Goal: Information Seeking & Learning: Learn about a topic

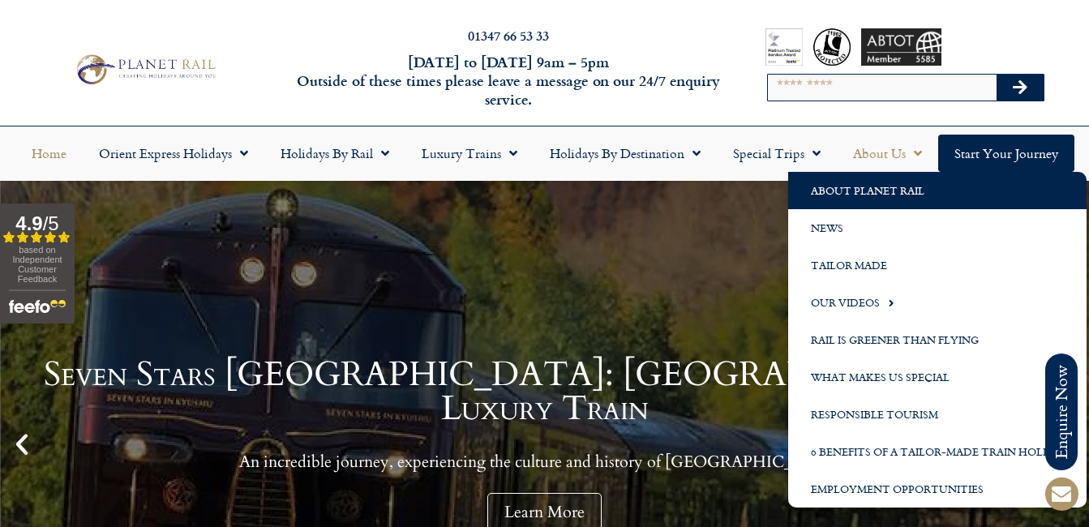
click at [875, 195] on link "About Planet Rail" at bounding box center [937, 190] width 298 height 37
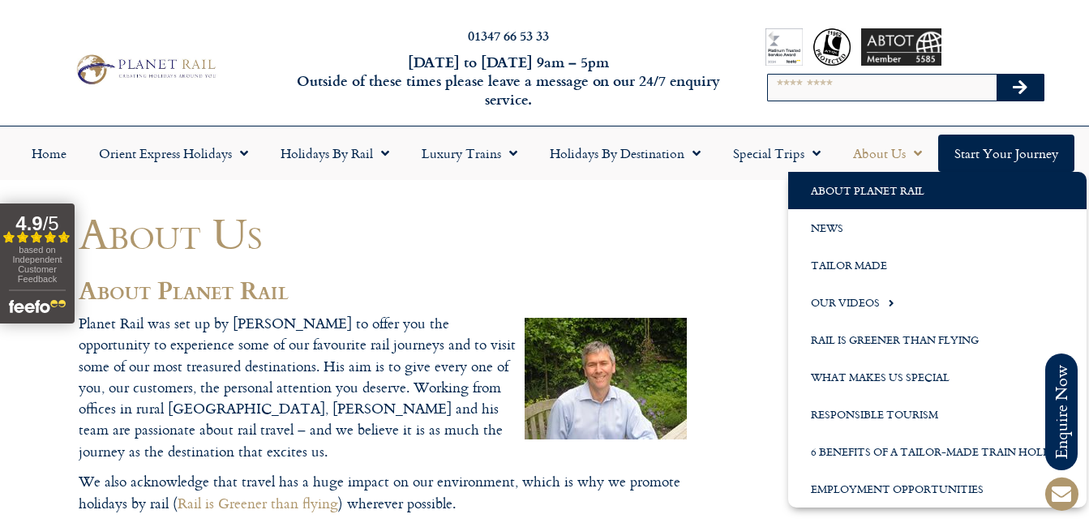
click at [877, 153] on link "About Us" at bounding box center [887, 153] width 101 height 37
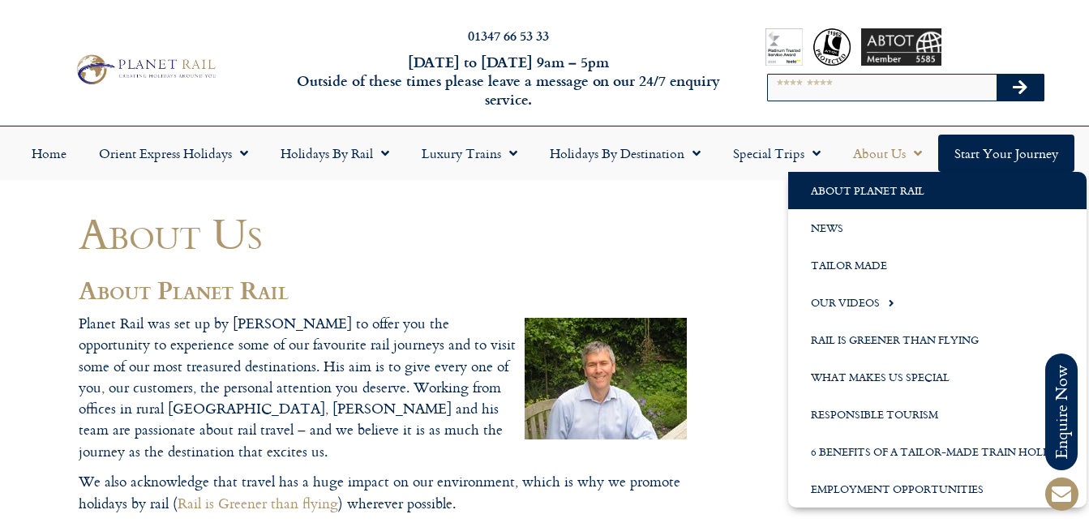
click at [874, 152] on link "About Us" at bounding box center [887, 153] width 101 height 37
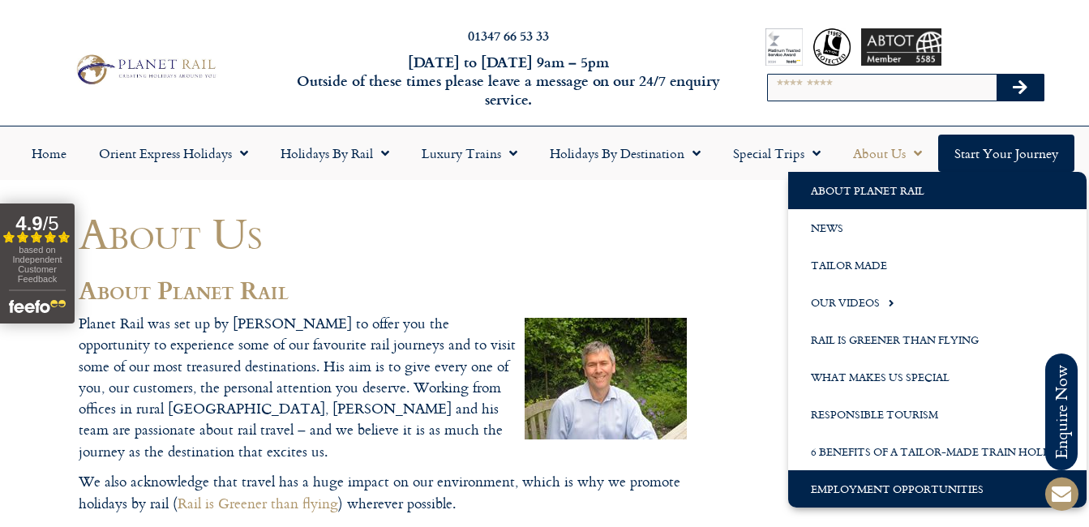
click at [901, 485] on link "Employment Opportunities" at bounding box center [937, 488] width 298 height 37
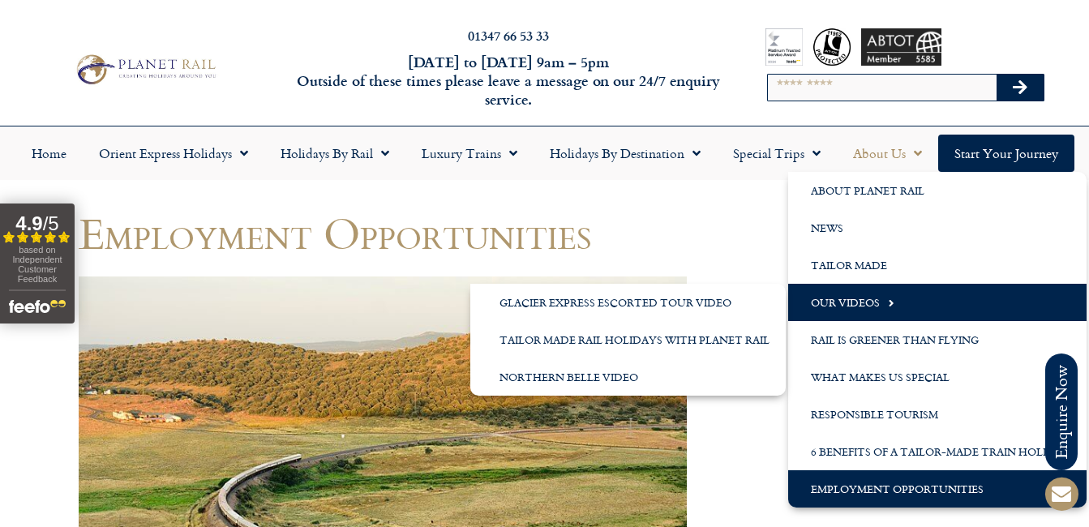
click at [891, 302] on span "Menu" at bounding box center [887, 302] width 15 height 27
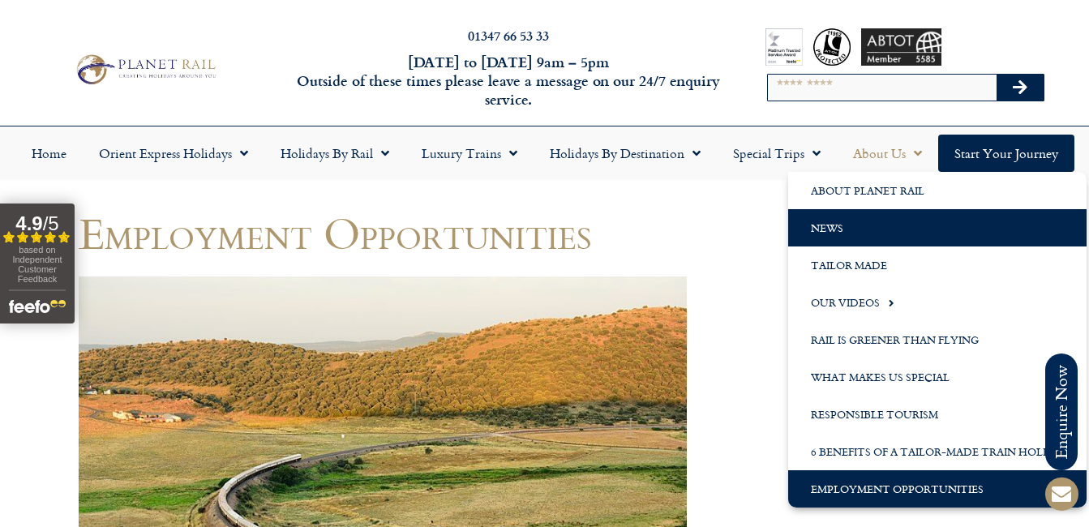
click at [846, 232] on link "News" at bounding box center [937, 227] width 298 height 37
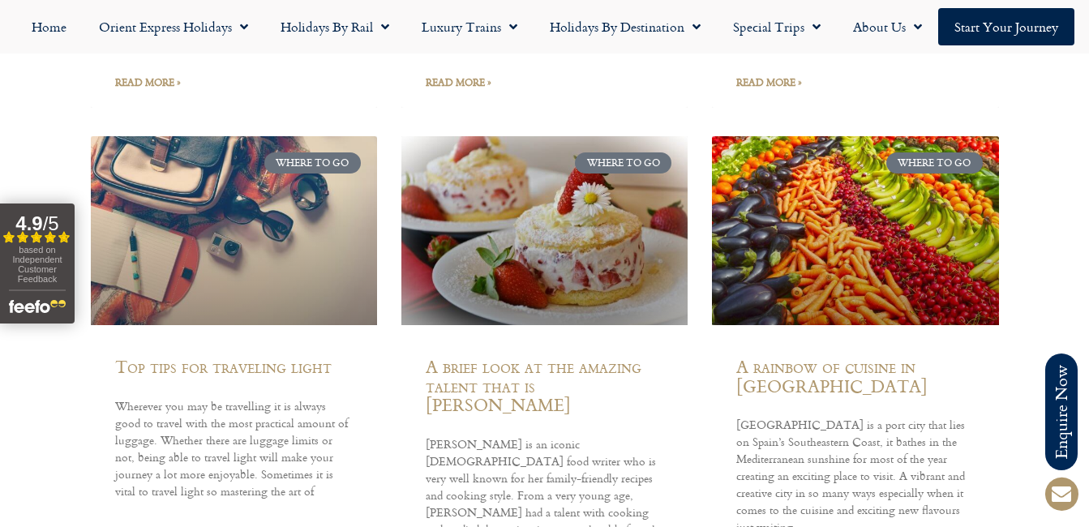
scroll to position [9405, 0]
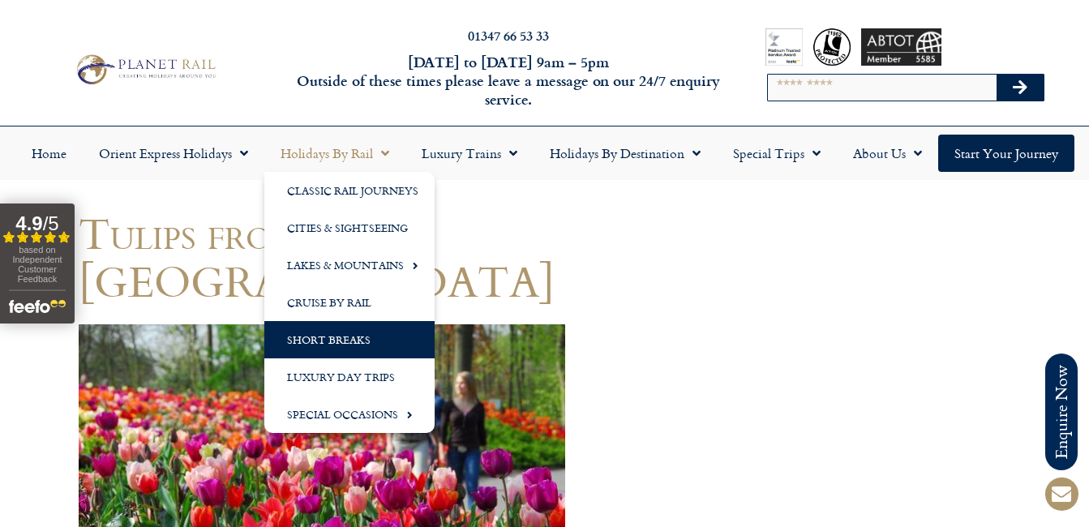
click at [332, 343] on link "Short Breaks" at bounding box center [349, 339] width 170 height 37
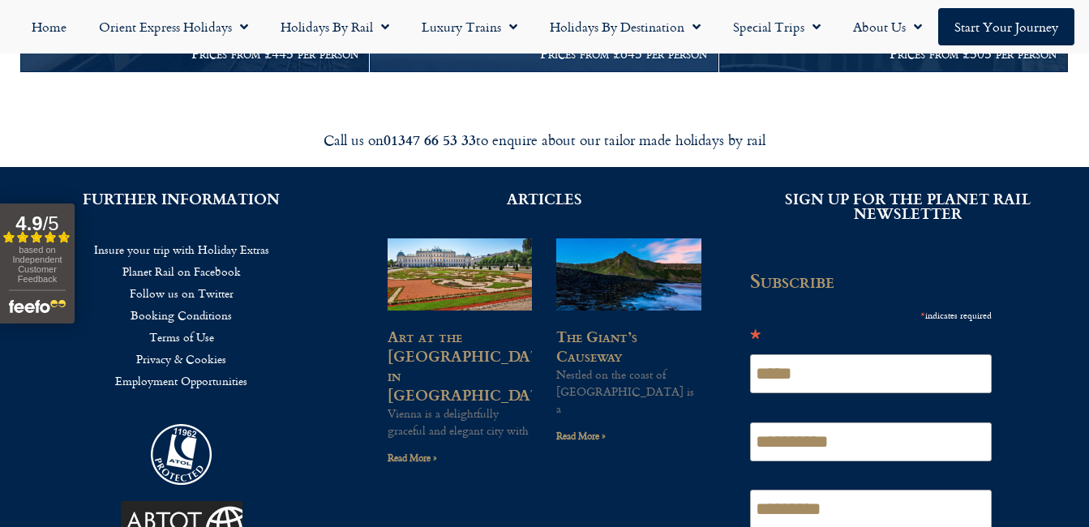
scroll to position [3268, 0]
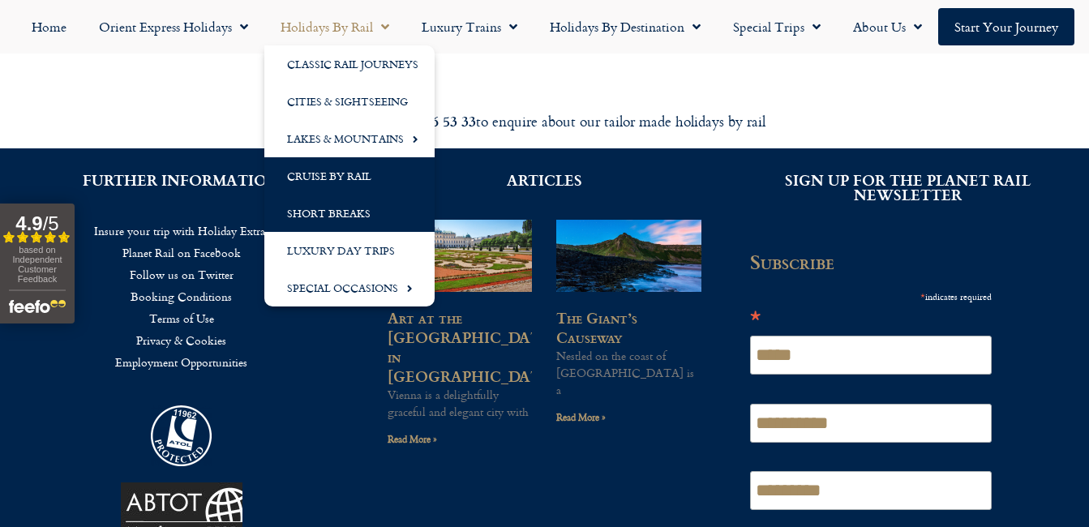
click at [370, 175] on link "Cruise by Rail" at bounding box center [349, 175] width 170 height 37
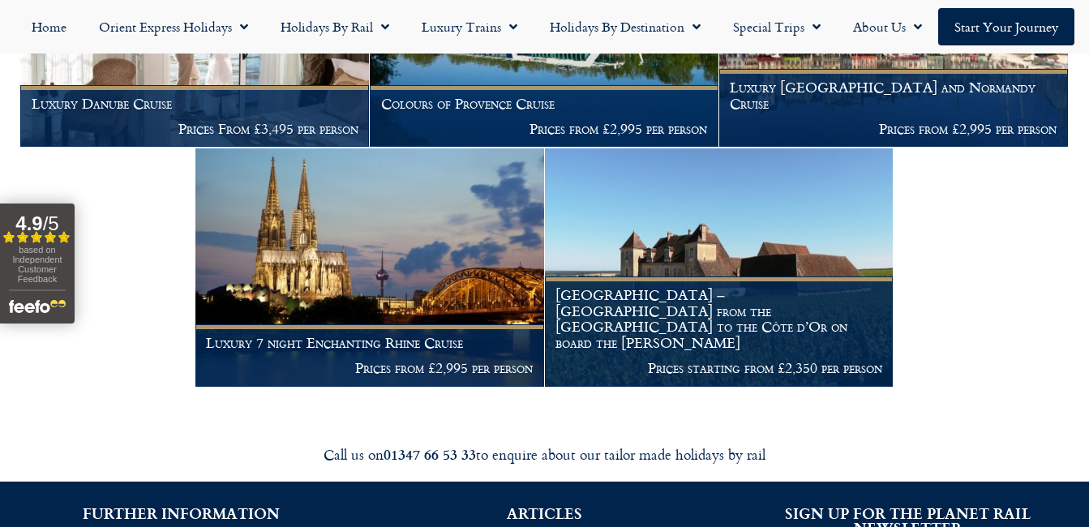
scroll to position [349, 0]
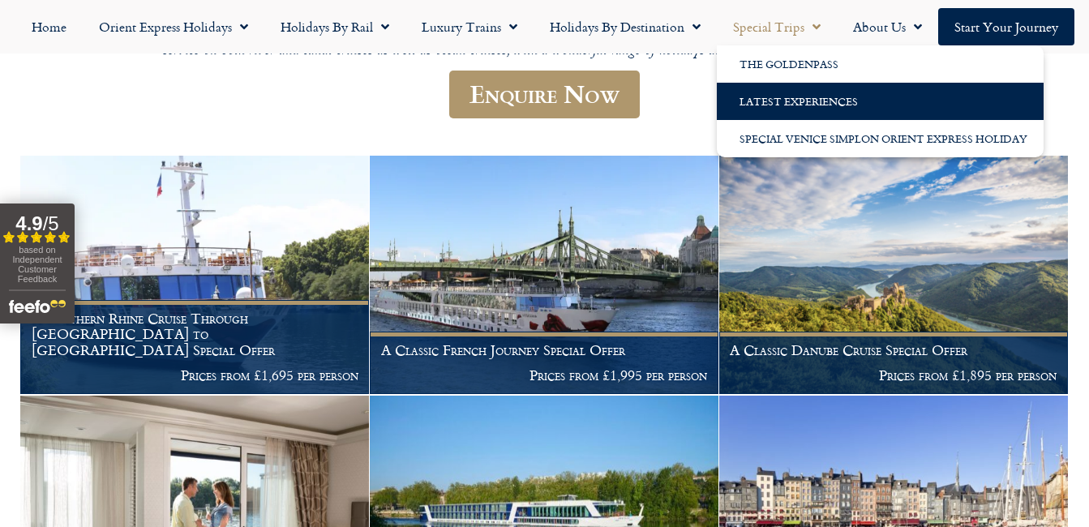
click at [774, 103] on link "Latest Experiences" at bounding box center [880, 101] width 327 height 37
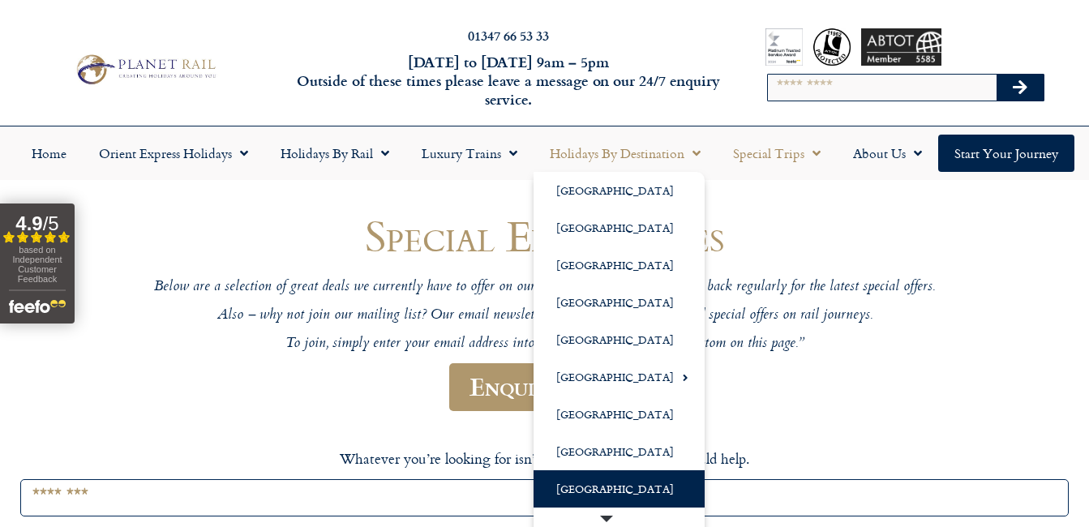
click at [592, 491] on link "[GEOGRAPHIC_DATA]" at bounding box center [618, 488] width 171 height 37
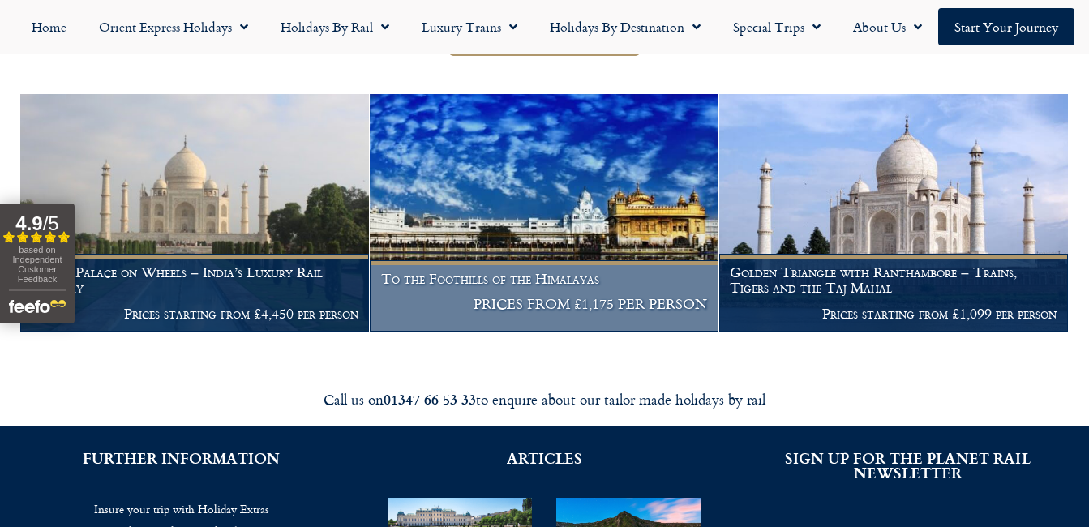
scroll to position [349, 0]
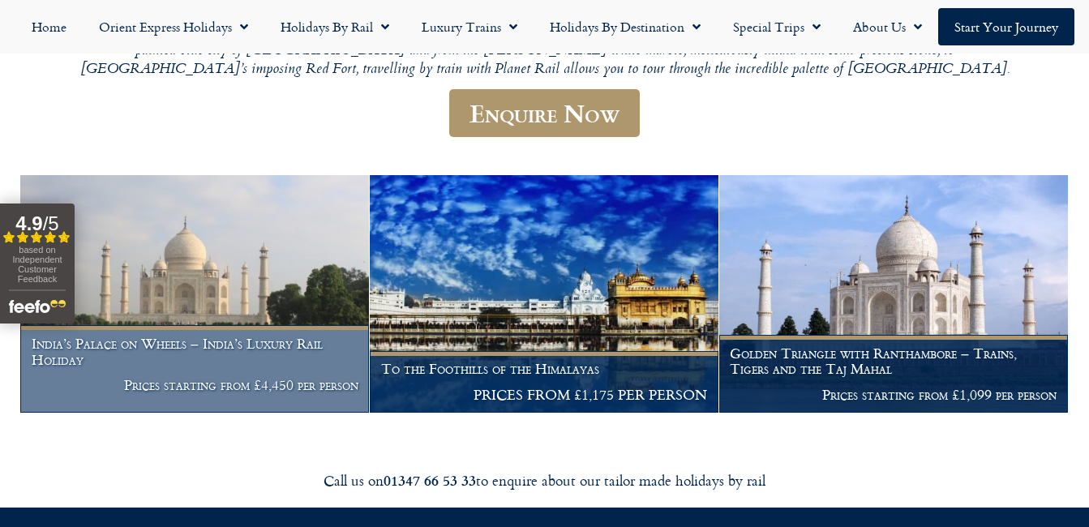
click at [255, 281] on img at bounding box center [194, 294] width 349 height 238
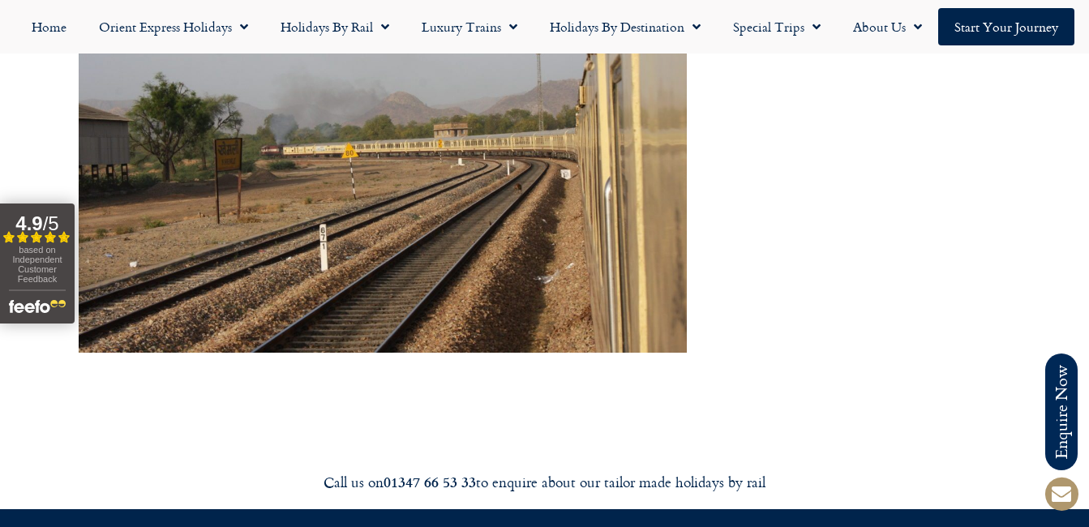
scroll to position [10152, 0]
